Goal: Task Accomplishment & Management: Use online tool/utility

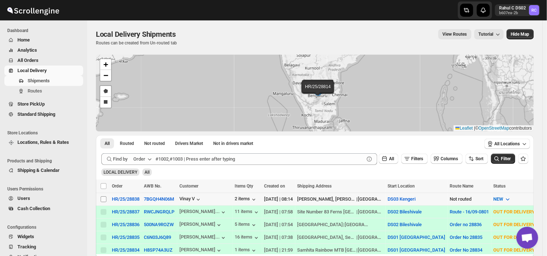
click at [103, 197] on input "Select shipment" at bounding box center [104, 199] width 6 height 6
checkbox input "true"
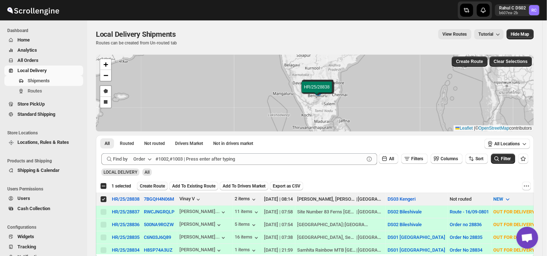
click at [158, 185] on span "Create Route" at bounding box center [152, 186] width 25 height 6
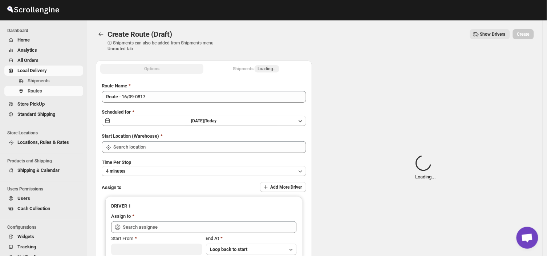
type input "DS03 Kengeri"
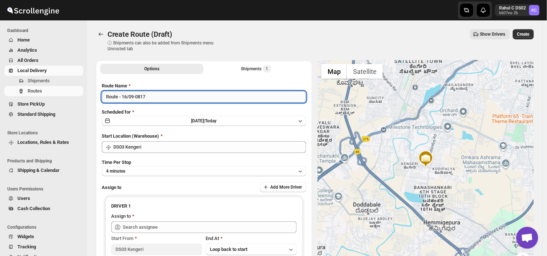
click at [150, 96] on input "Route - 16/09-0817" at bounding box center [204, 97] width 205 height 12
type input "R"
type input "Order no 28838"
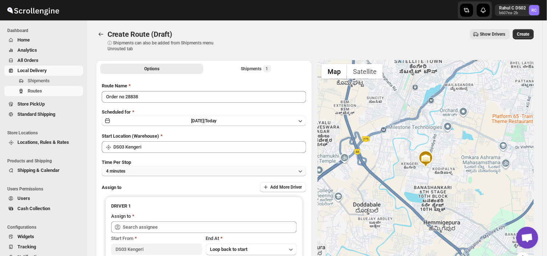
click at [141, 168] on button "4 minutes" at bounding box center [204, 171] width 205 height 10
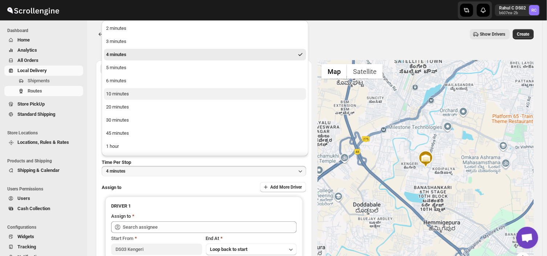
click at [121, 93] on div "10 minutes" at bounding box center [117, 93] width 23 height 7
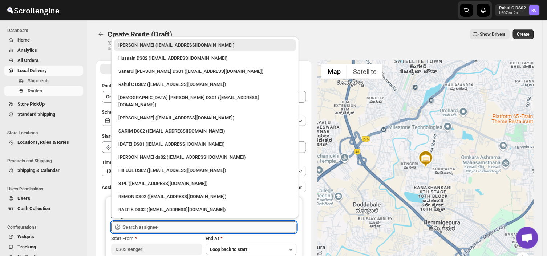
click at [166, 224] on input "text" at bounding box center [210, 227] width 174 height 12
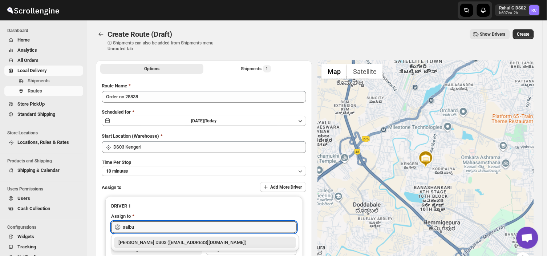
click at [192, 242] on div "[PERSON_NAME] DS03 ([EMAIL_ADDRESS][DOMAIN_NAME])" at bounding box center [204, 241] width 173 height 7
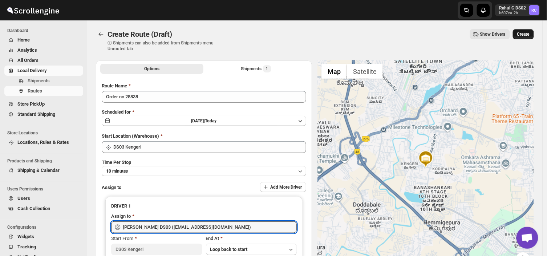
type input "[PERSON_NAME] DS03 ([EMAIL_ADDRESS][DOMAIN_NAME])"
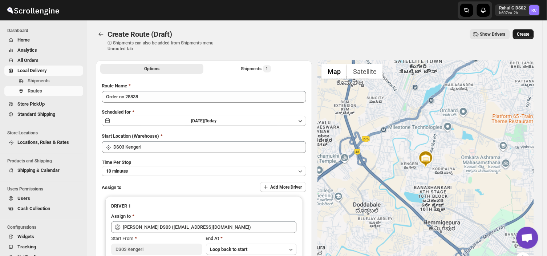
click at [525, 34] on span "Create" at bounding box center [524, 34] width 12 height 6
